Goal: Transaction & Acquisition: Purchase product/service

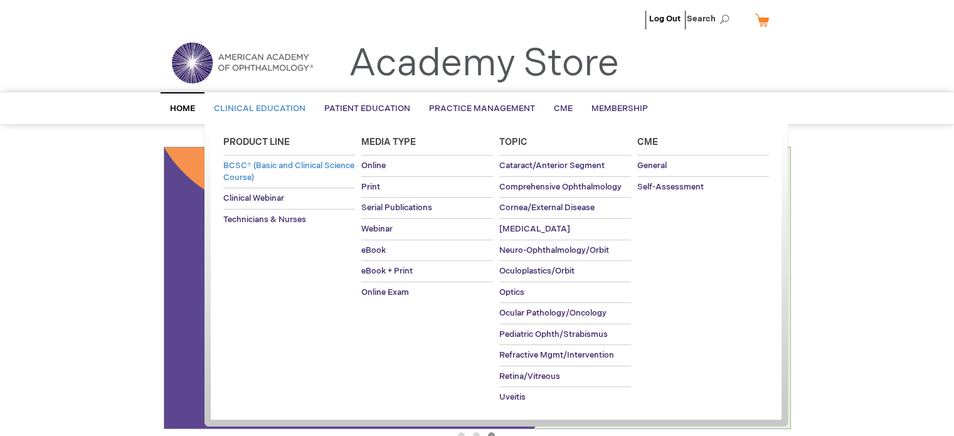
click at [262, 164] on span "BCSC® (Basic and Clinical Science Course)" at bounding box center [288, 171] width 131 height 22
